Goal: Book appointment/travel/reservation: Book appointment/travel/reservation

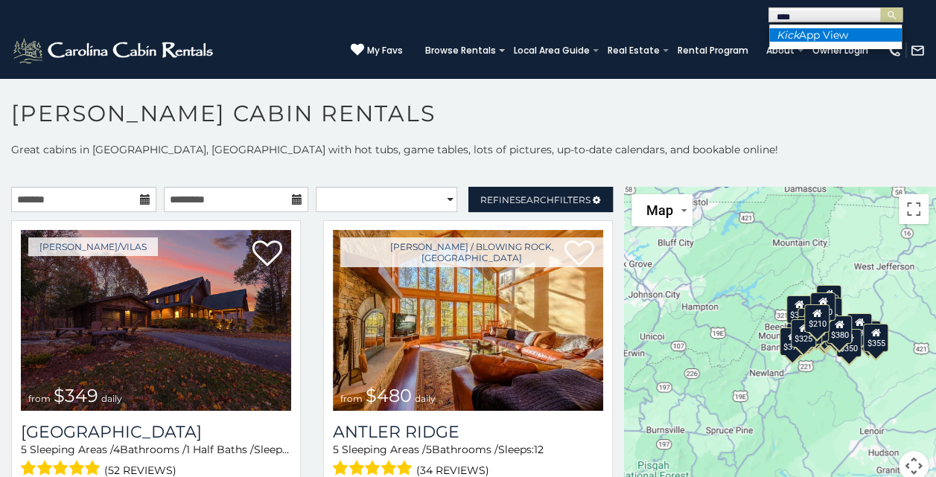
type input "****"
click at [803, 34] on li "Kick App View" at bounding box center [835, 34] width 133 height 13
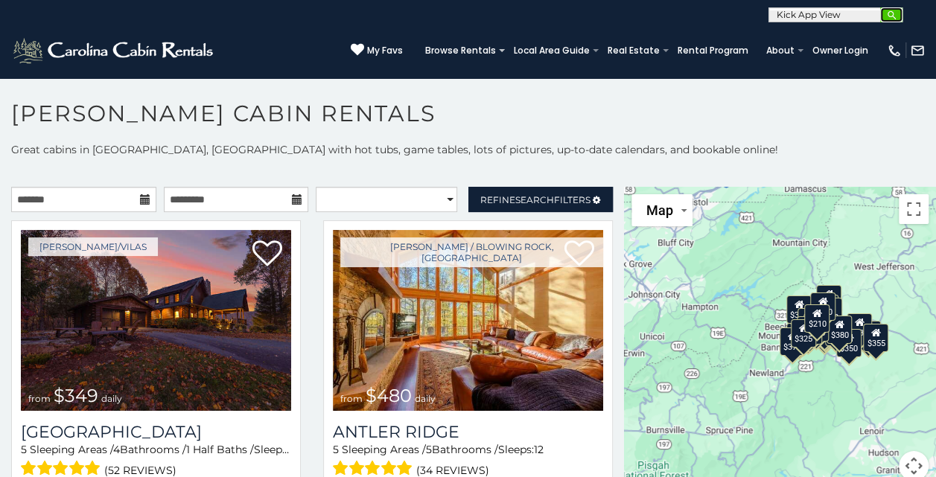
click at [894, 10] on img "submit" at bounding box center [891, 15] width 11 height 11
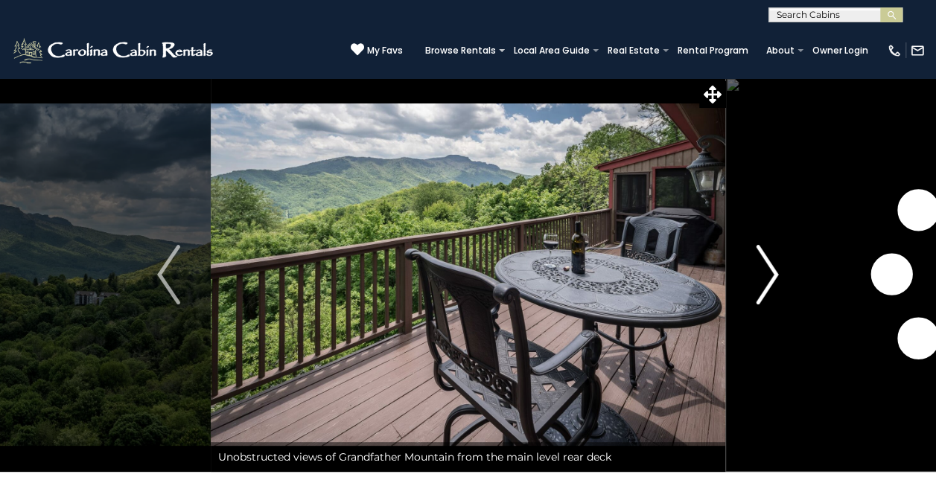
click at [773, 266] on img "Next" at bounding box center [767, 275] width 22 height 60
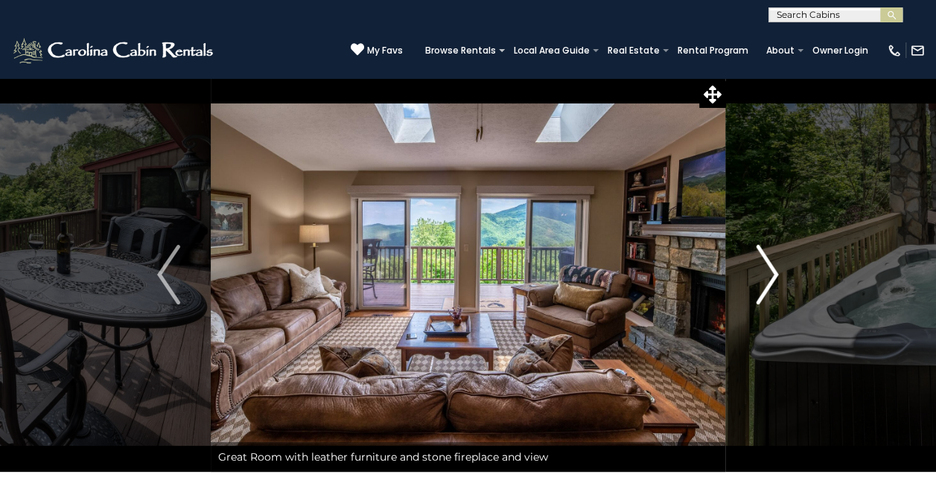
click at [770, 265] on img "Next" at bounding box center [767, 275] width 22 height 60
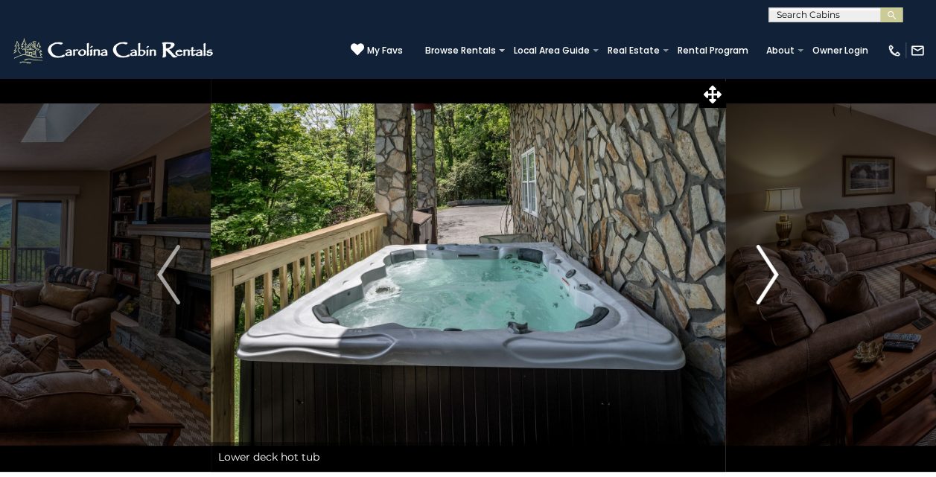
click at [770, 265] on img "Next" at bounding box center [767, 275] width 22 height 60
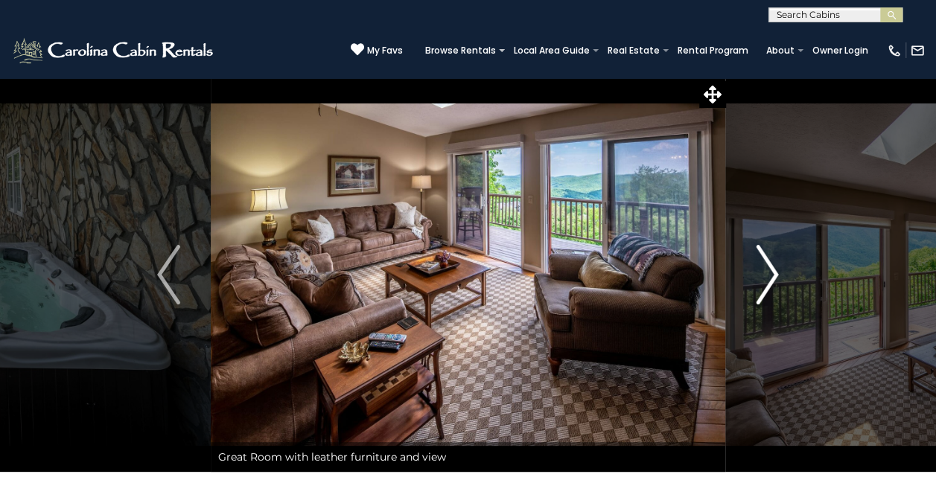
click at [770, 265] on img "Next" at bounding box center [767, 275] width 22 height 60
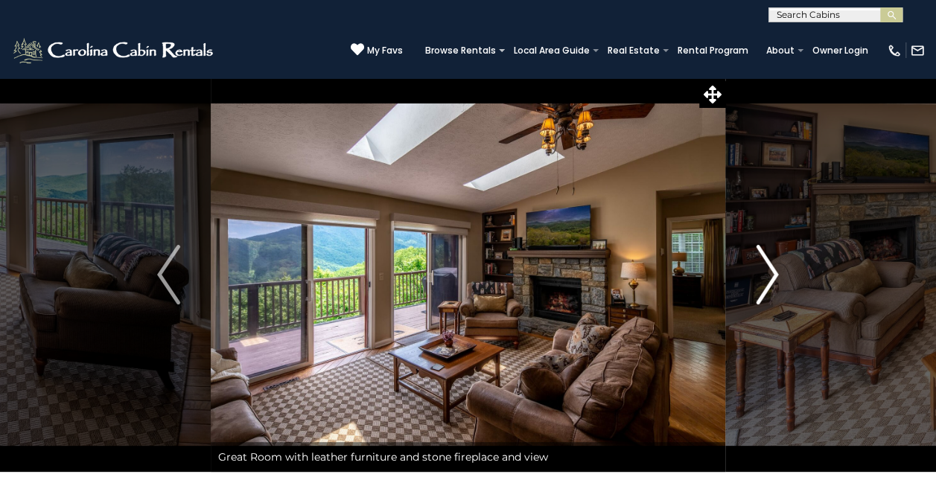
click at [770, 265] on img "Next" at bounding box center [767, 275] width 22 height 60
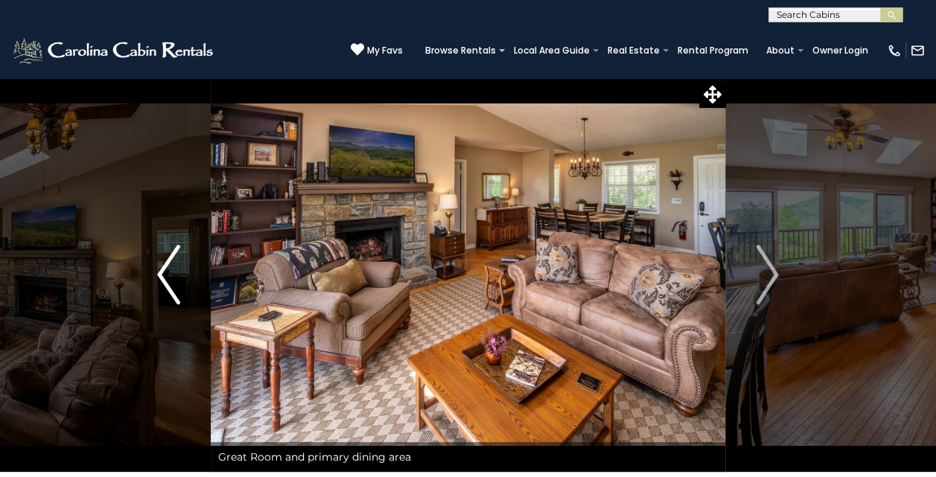
click at [167, 269] on img "Previous" at bounding box center [168, 275] width 22 height 60
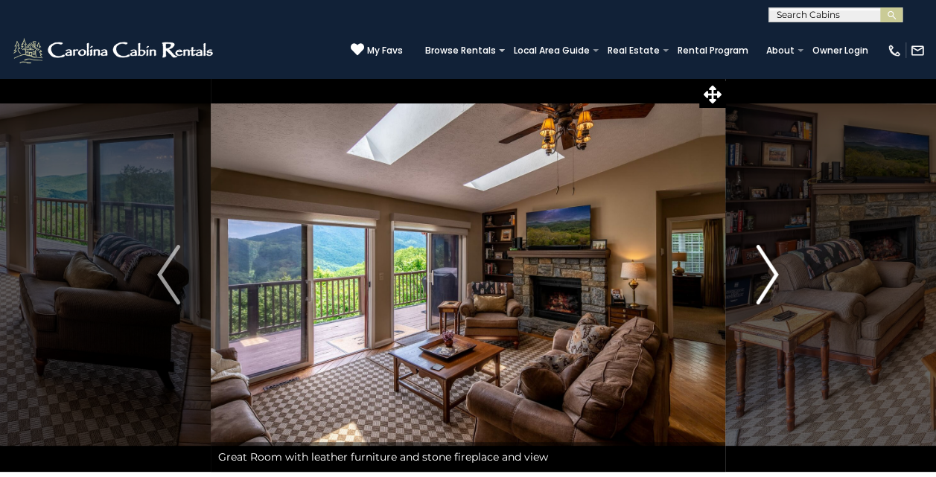
click at [770, 264] on img "Next" at bounding box center [767, 275] width 22 height 60
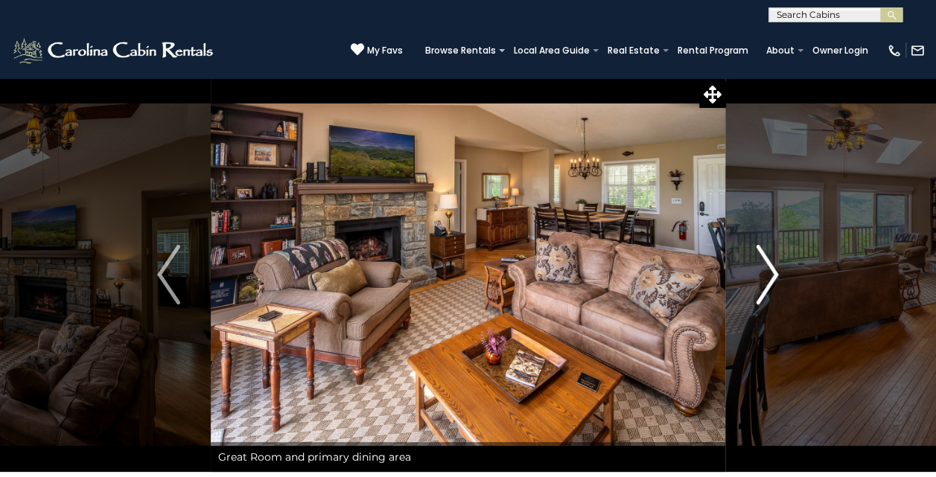
click at [766, 264] on img "Next" at bounding box center [767, 275] width 22 height 60
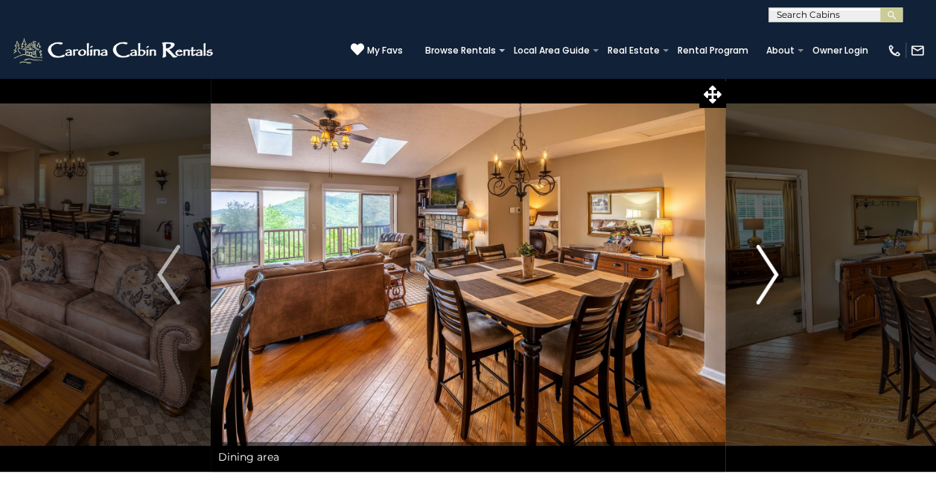
click at [766, 264] on img "Next" at bounding box center [767, 275] width 22 height 60
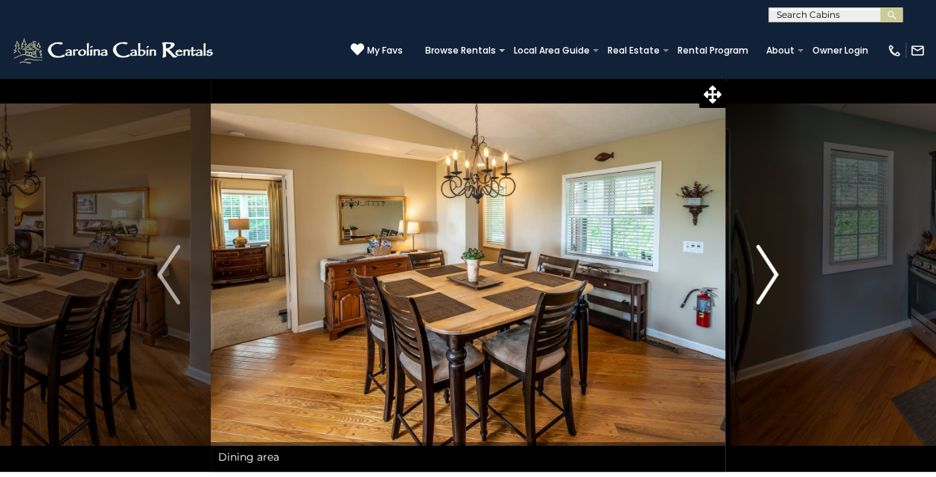
click at [766, 264] on img "Next" at bounding box center [767, 275] width 22 height 60
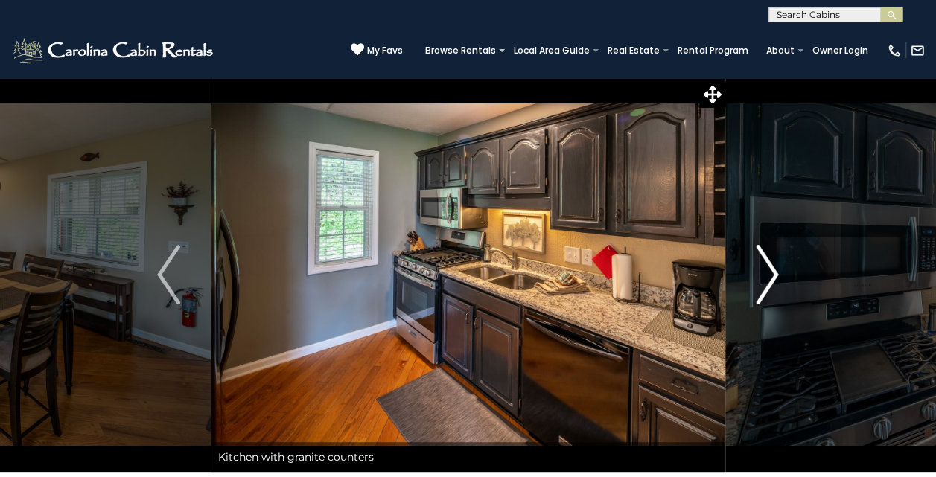
click at [766, 264] on img "Next" at bounding box center [767, 275] width 22 height 60
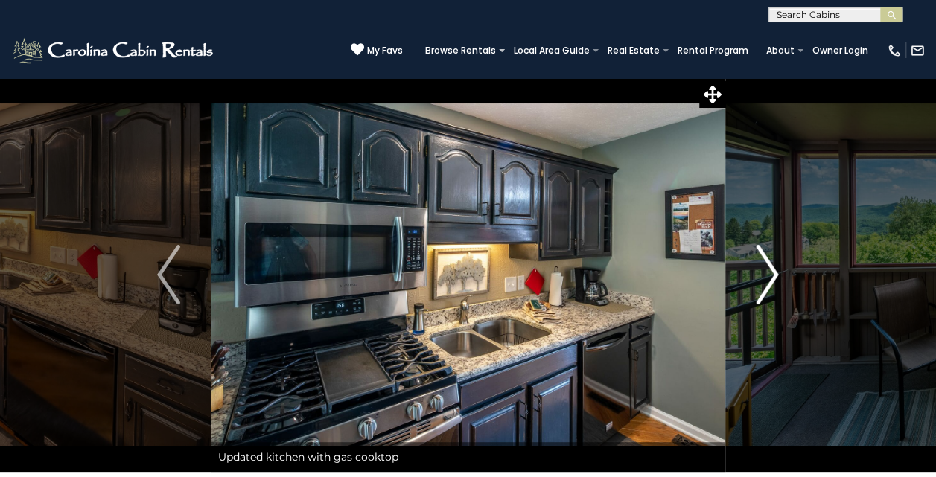
click at [766, 264] on img "Next" at bounding box center [767, 275] width 22 height 60
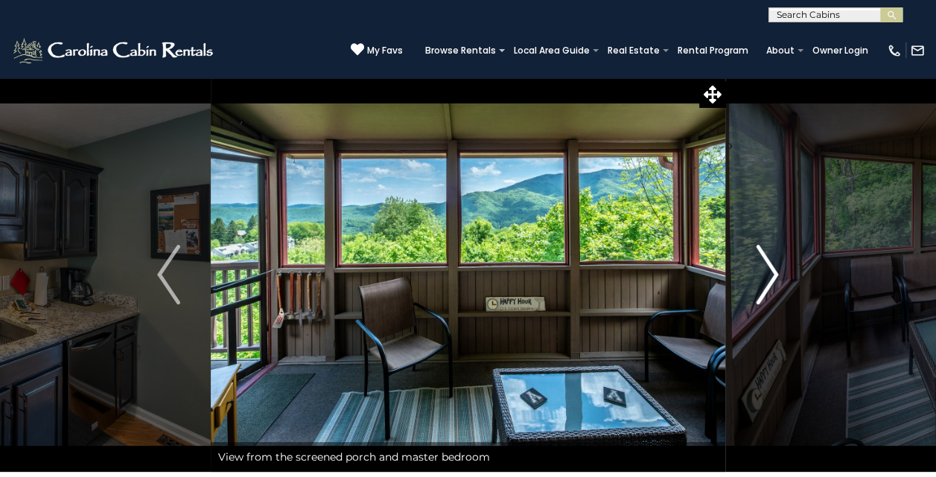
click at [766, 264] on img "Next" at bounding box center [767, 275] width 22 height 60
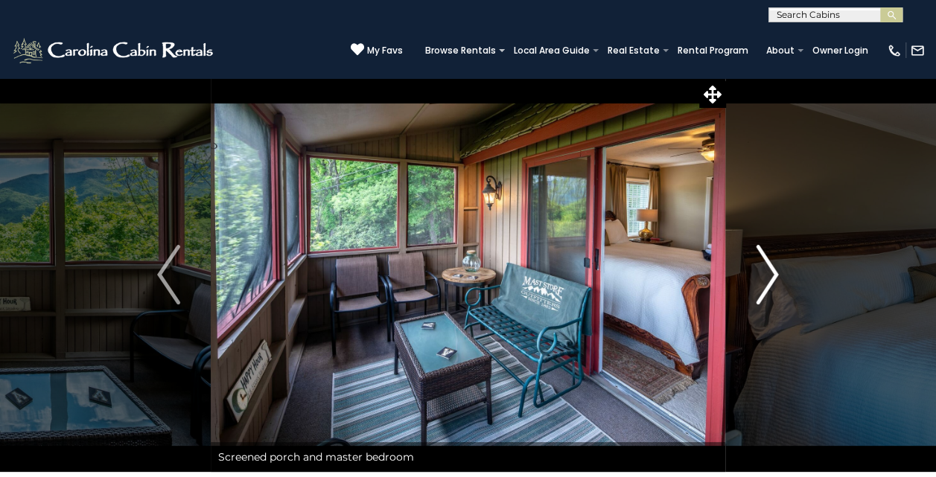
click at [766, 264] on img "Next" at bounding box center [767, 275] width 22 height 60
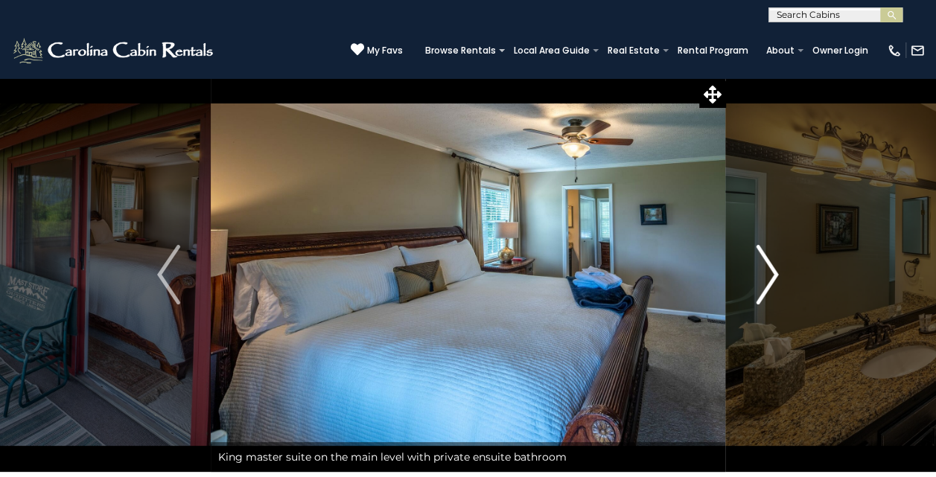
click at [766, 264] on img "Next" at bounding box center [767, 275] width 22 height 60
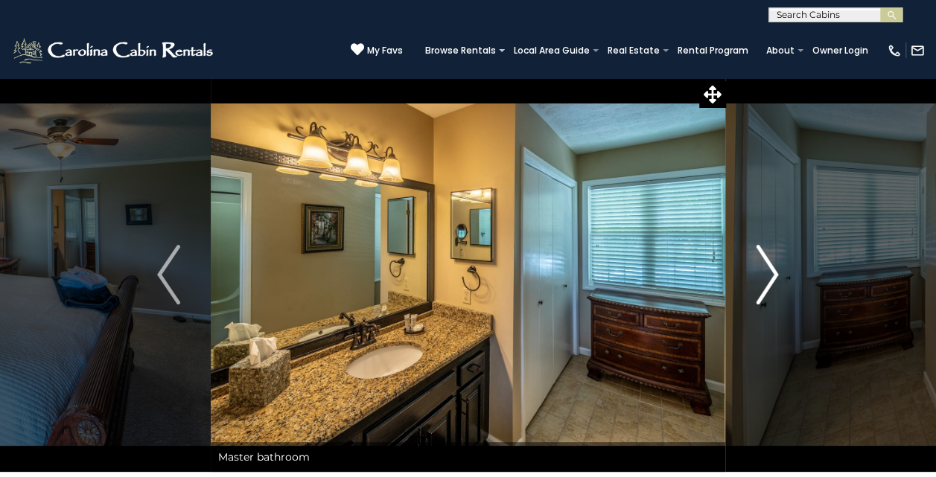
click at [766, 264] on img "Next" at bounding box center [767, 275] width 22 height 60
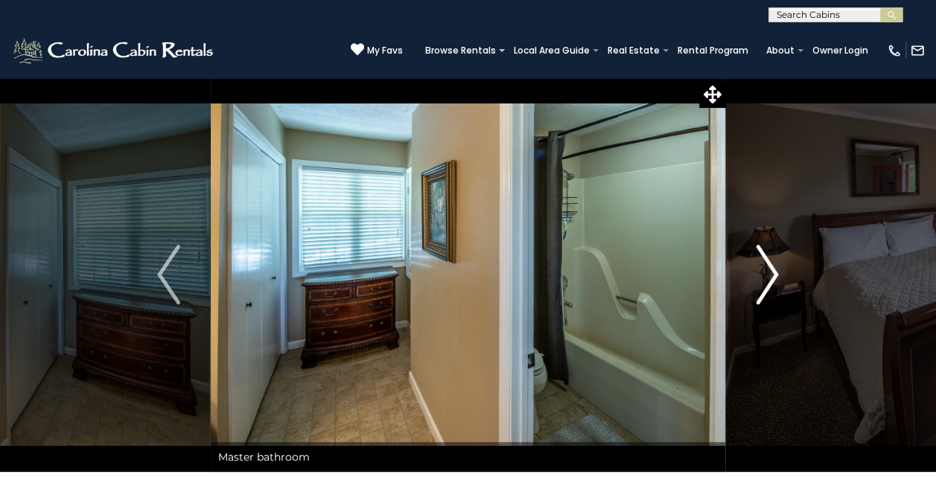
click at [766, 264] on img "Next" at bounding box center [767, 275] width 22 height 60
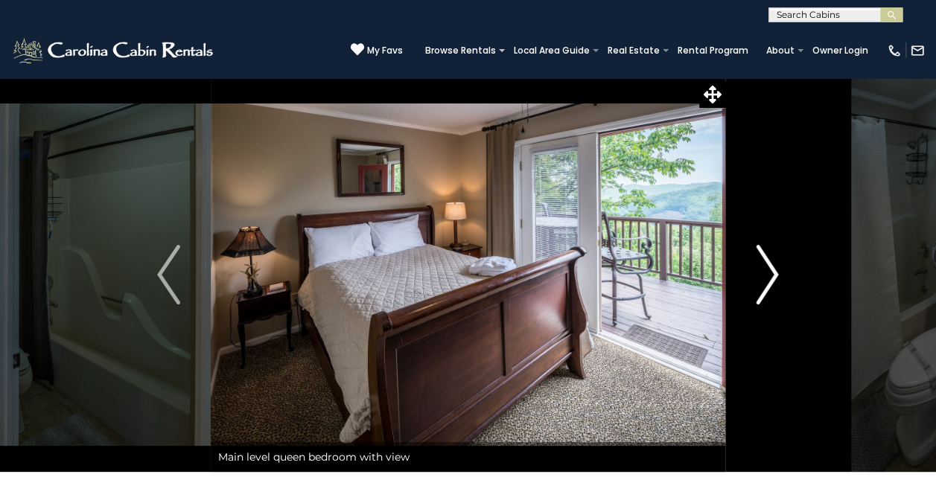
click at [766, 264] on img "Next" at bounding box center [767, 275] width 22 height 60
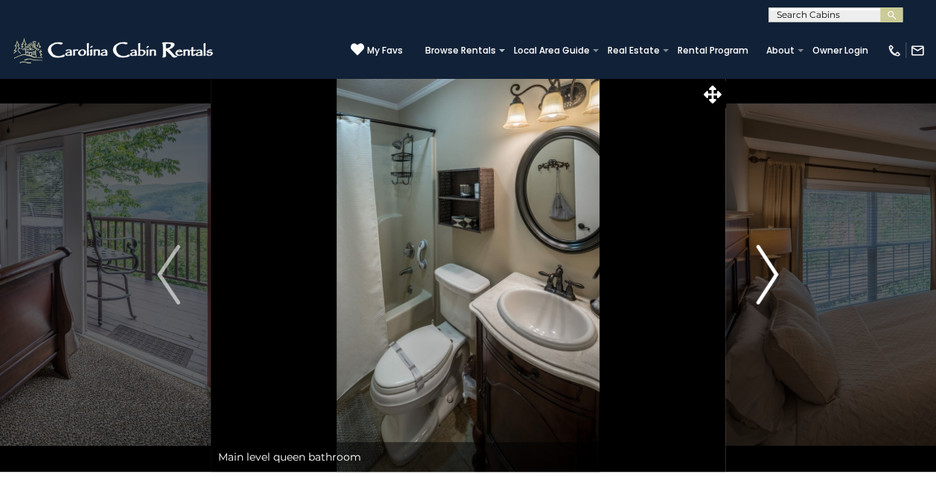
click at [766, 264] on img "Next" at bounding box center [767, 275] width 22 height 60
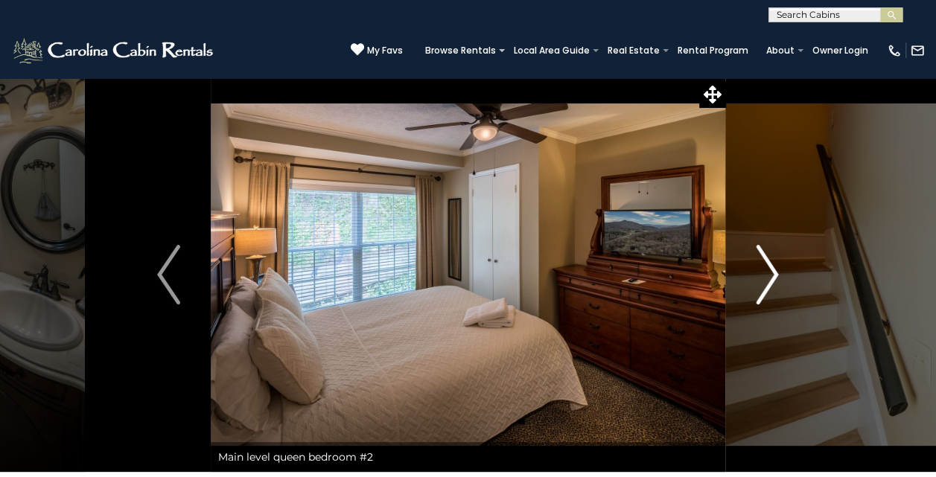
click at [766, 264] on img "Next" at bounding box center [767, 275] width 22 height 60
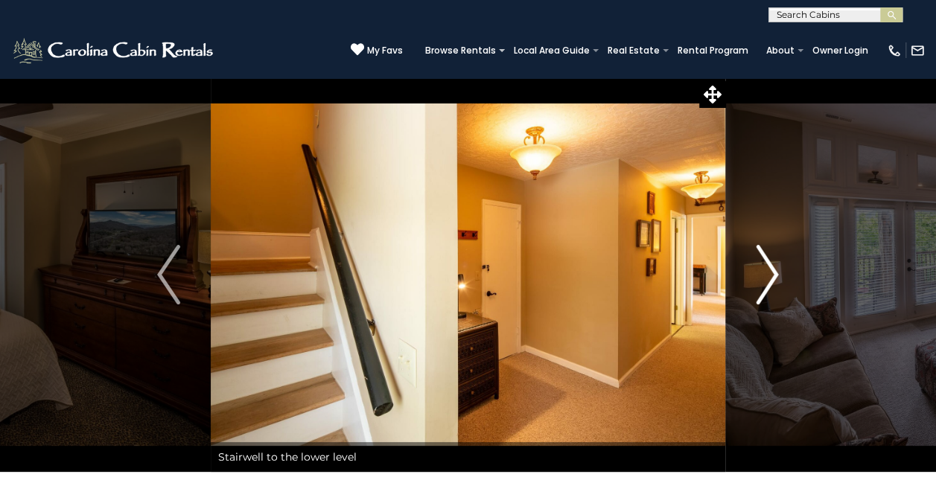
click at [766, 264] on img "Next" at bounding box center [767, 275] width 22 height 60
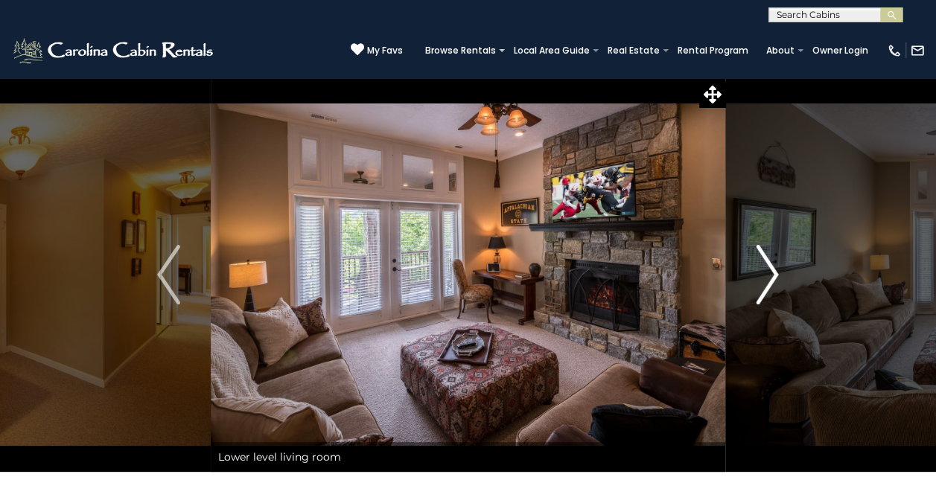
click at [766, 264] on img "Next" at bounding box center [767, 275] width 22 height 60
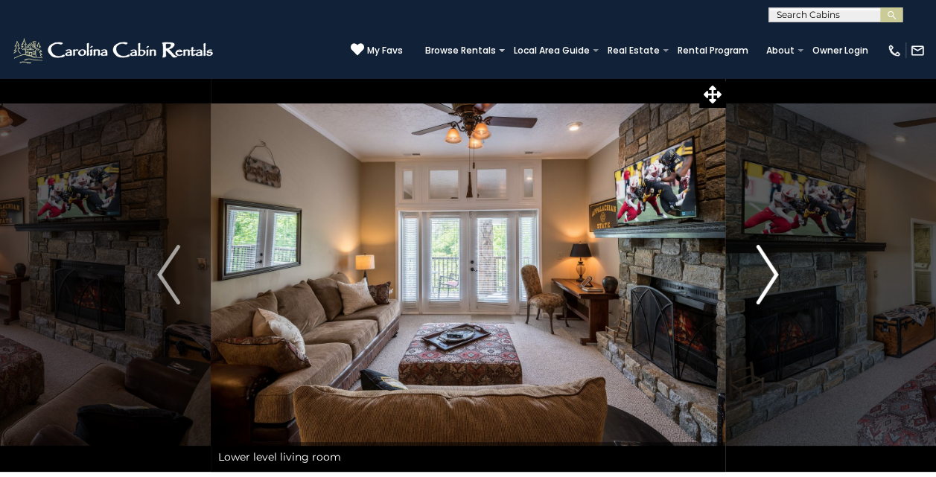
click at [766, 264] on img "Next" at bounding box center [767, 275] width 22 height 60
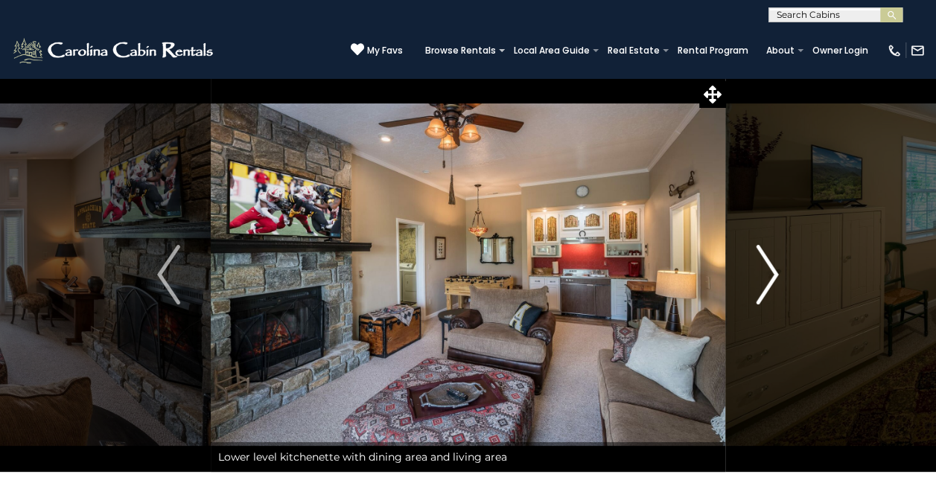
click at [766, 263] on img "Next" at bounding box center [767, 275] width 22 height 60
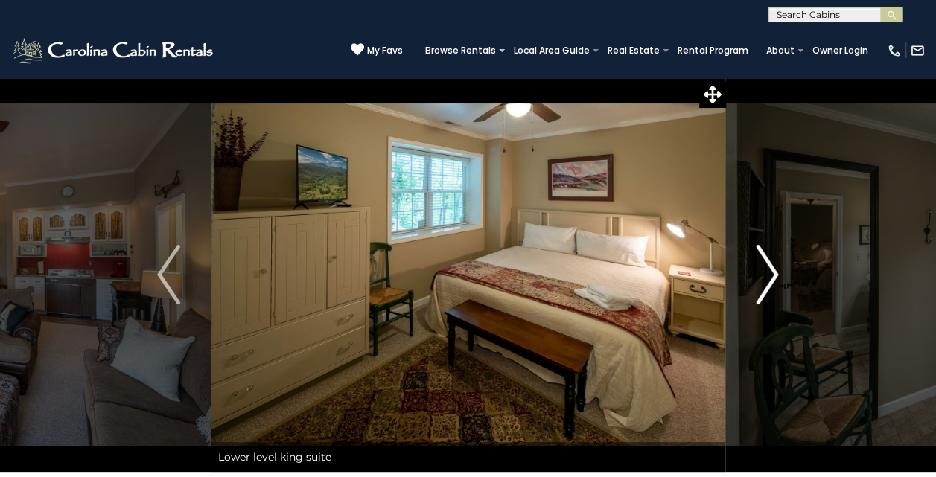
click at [766, 263] on img "Next" at bounding box center [767, 275] width 22 height 60
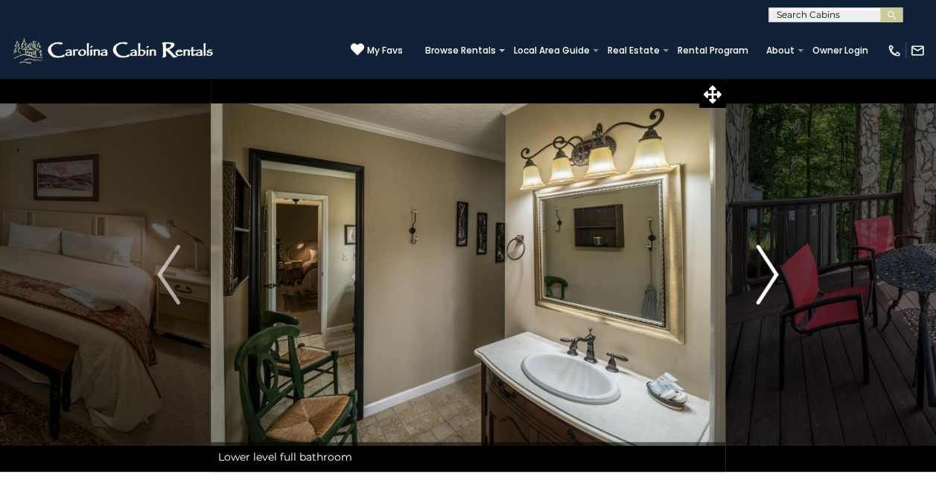
click at [766, 263] on img "Next" at bounding box center [767, 275] width 22 height 60
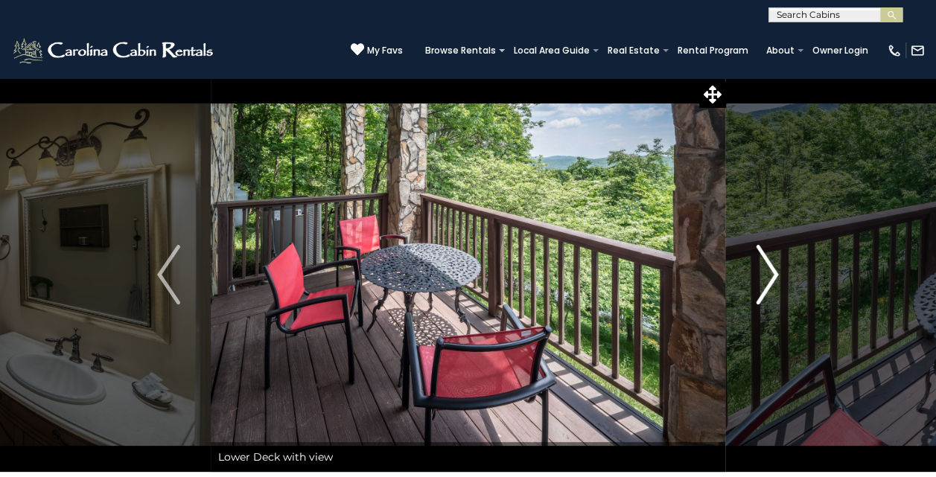
click at [766, 263] on img "Next" at bounding box center [767, 275] width 22 height 60
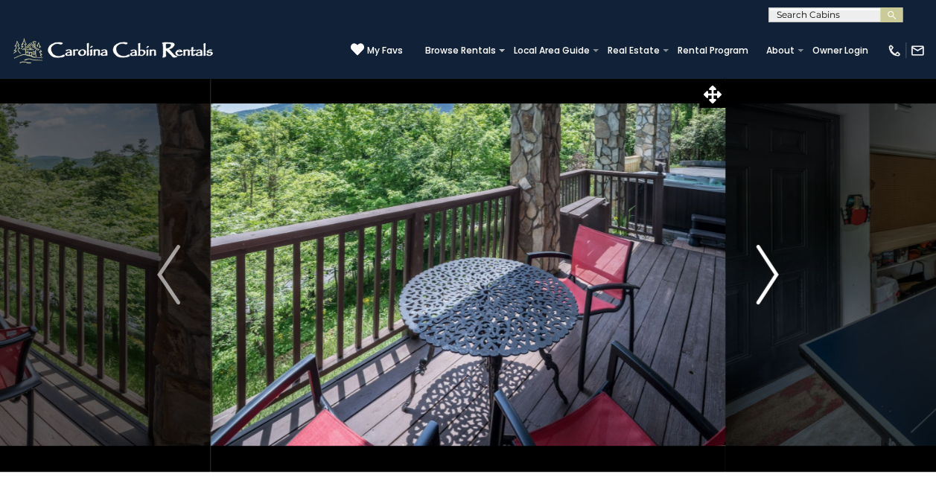
click at [766, 263] on img "Next" at bounding box center [767, 275] width 22 height 60
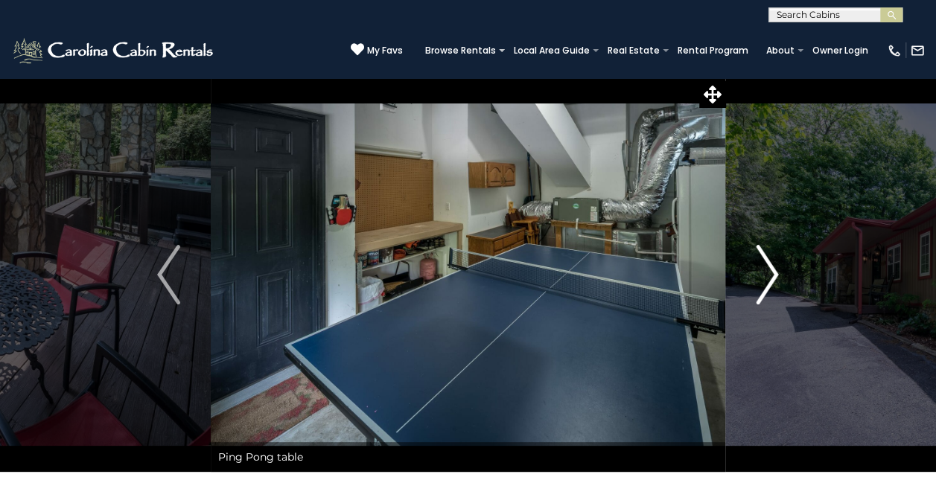
click at [766, 263] on img "Next" at bounding box center [767, 275] width 22 height 60
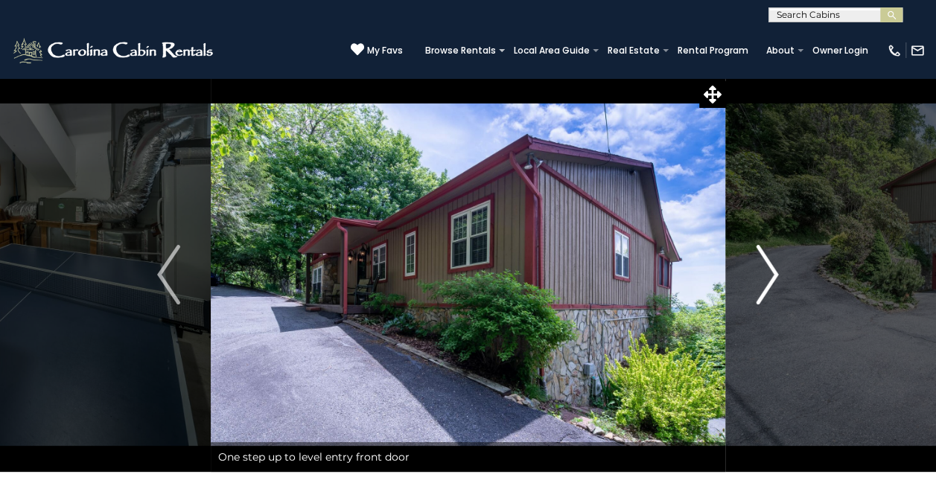
click at [764, 262] on img "Next" at bounding box center [767, 275] width 22 height 60
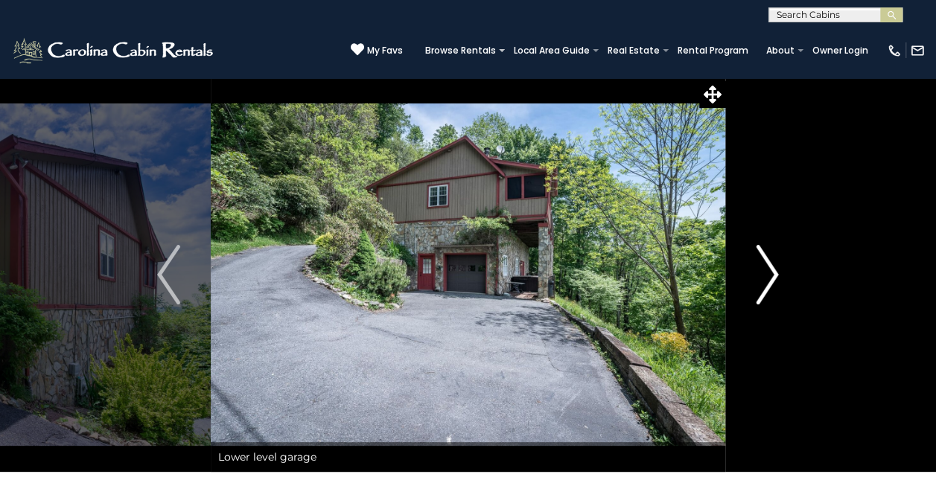
click at [764, 262] on img "Next" at bounding box center [767, 275] width 22 height 60
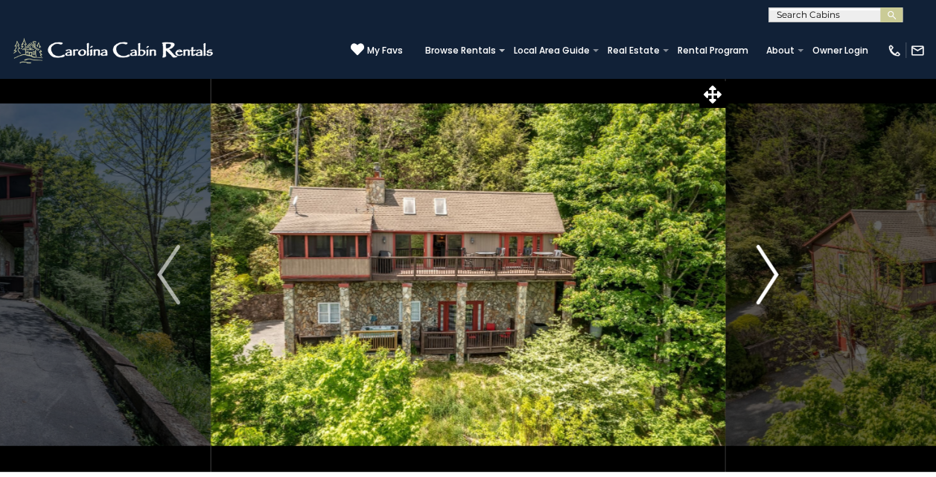
click at [764, 262] on img "Next" at bounding box center [767, 275] width 22 height 60
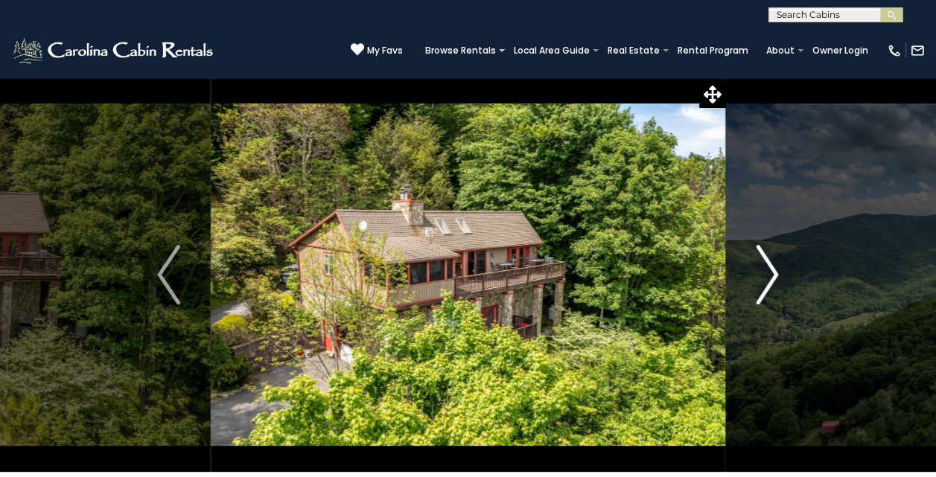
click at [764, 262] on img "Next" at bounding box center [767, 275] width 22 height 60
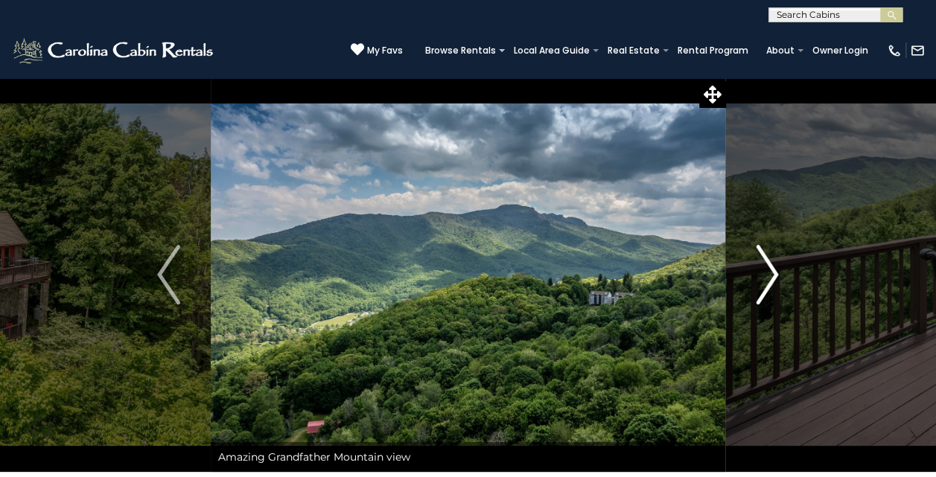
click at [759, 262] on img "Next" at bounding box center [767, 275] width 22 height 60
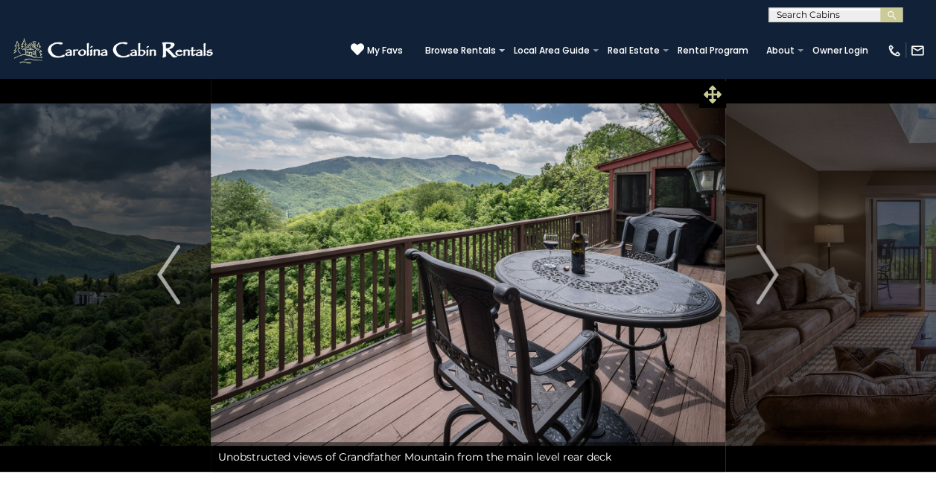
click at [708, 88] on icon at bounding box center [712, 95] width 18 height 18
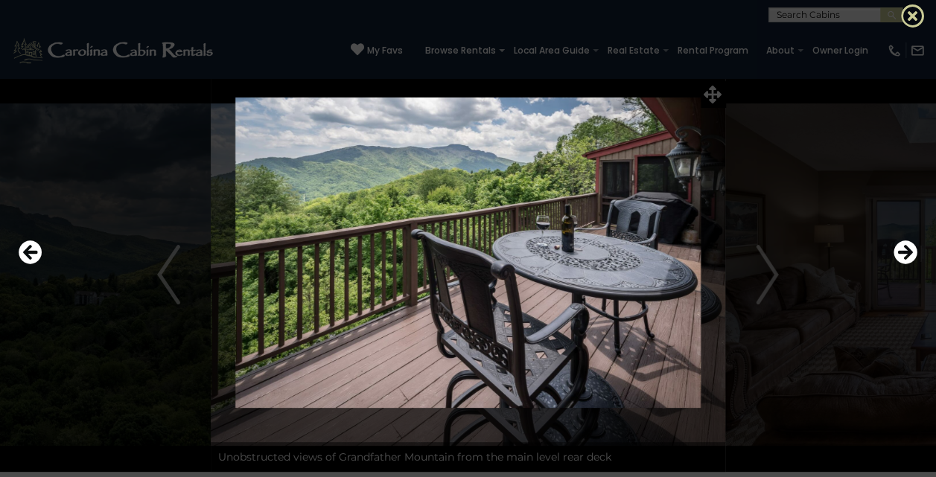
click at [911, 10] on icon at bounding box center [913, 16] width 24 height 24
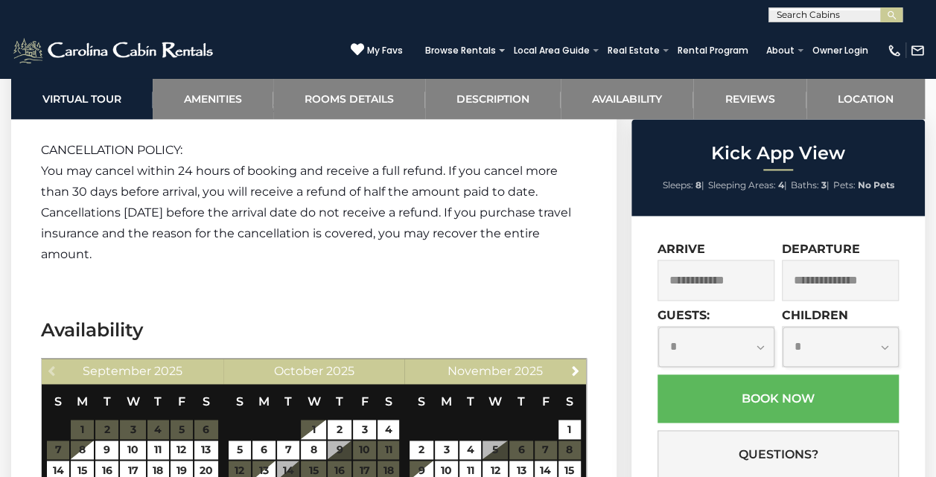
scroll to position [3871, 0]
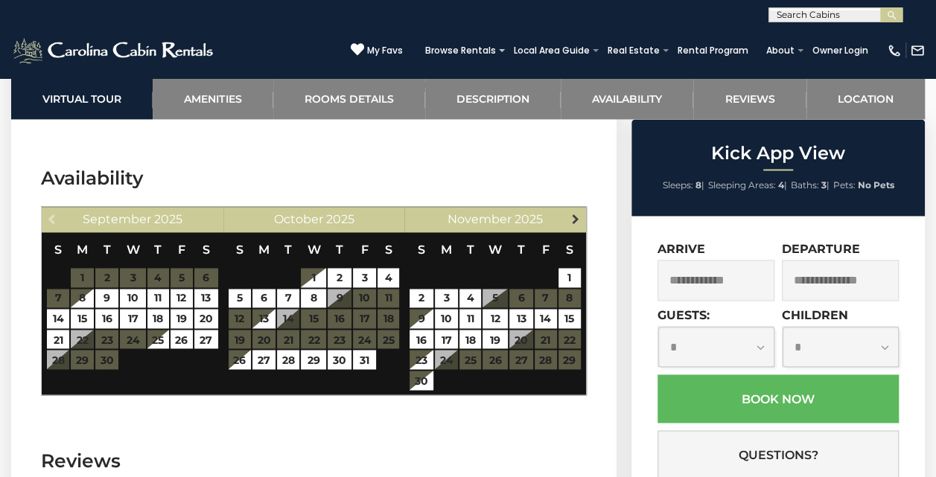
click at [576, 213] on span "Next" at bounding box center [575, 219] width 12 height 12
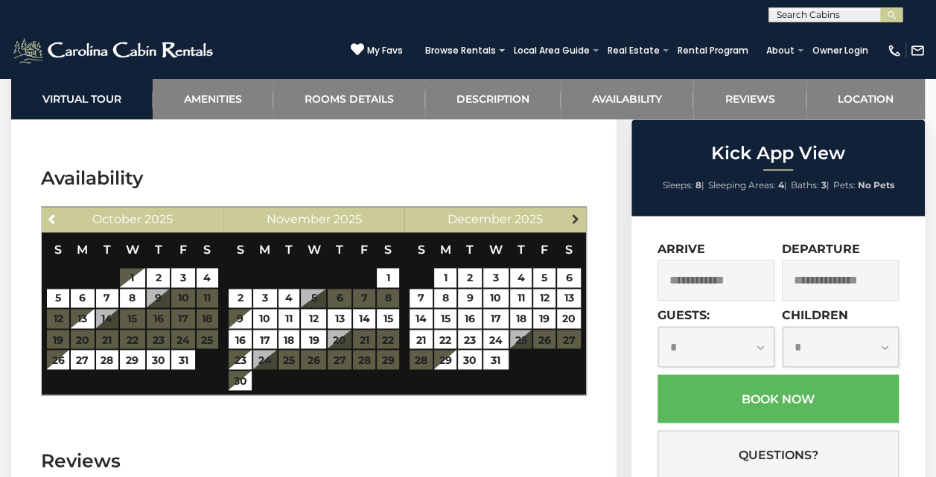
click at [575, 213] on span "Next" at bounding box center [575, 219] width 12 height 12
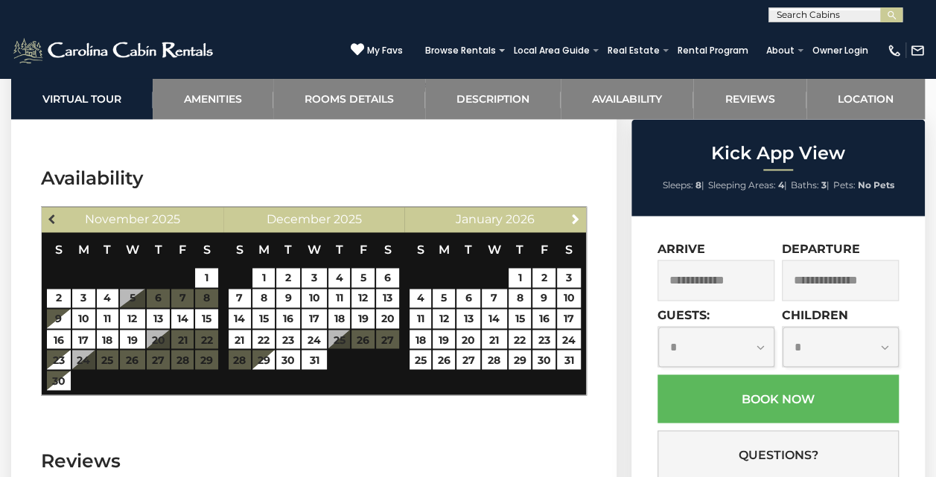
click at [49, 213] on span "Previous" at bounding box center [53, 219] width 12 height 12
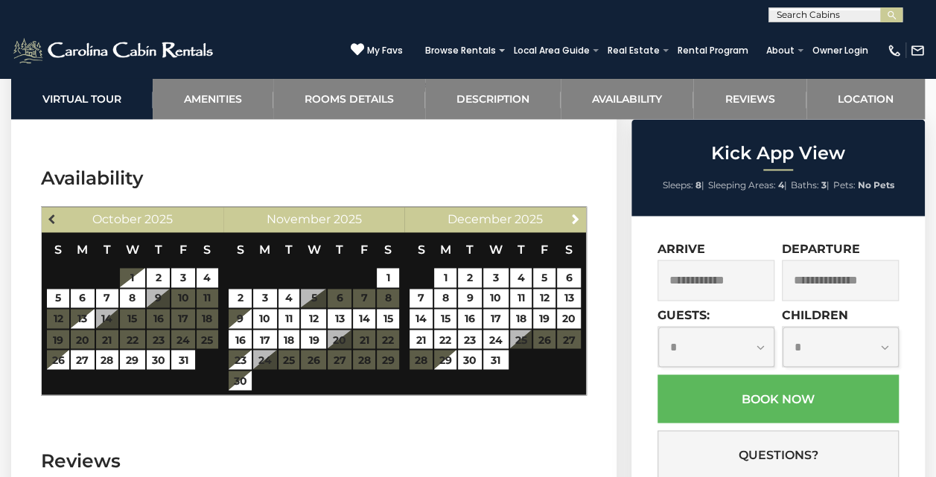
click at [49, 213] on span "Previous" at bounding box center [53, 219] width 12 height 12
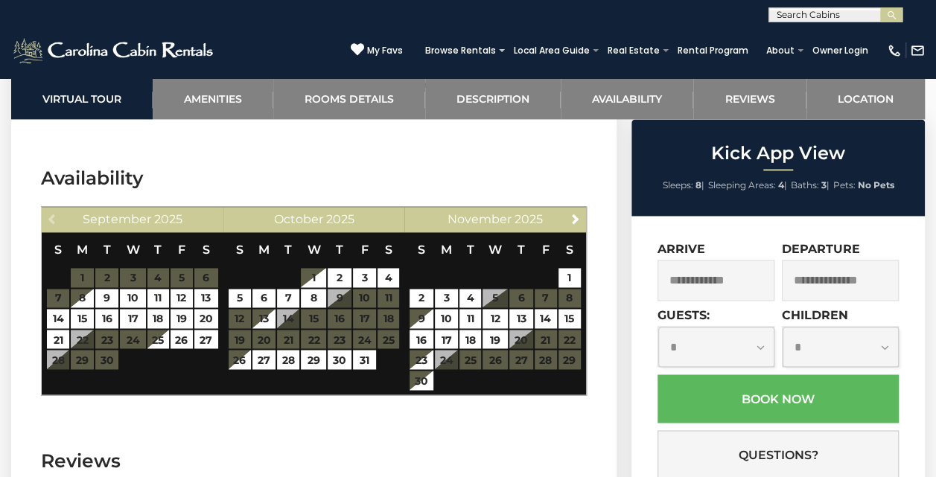
click at [50, 207] on div "Previous [DATE]" at bounding box center [133, 219] width 182 height 25
